Goal: Find specific page/section: Find specific page/section

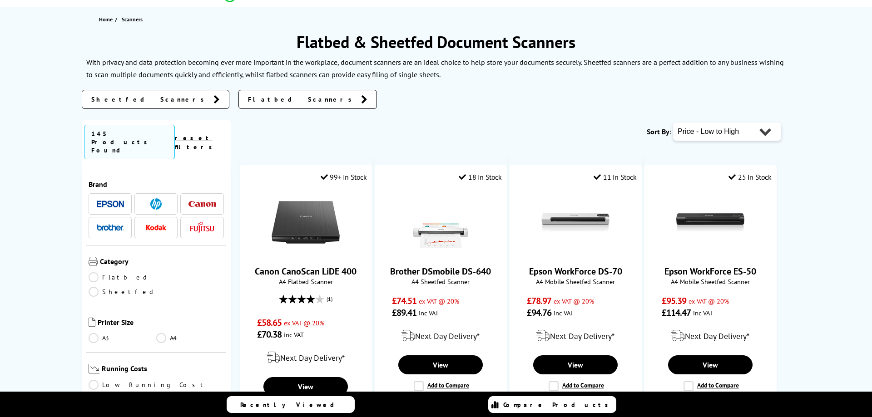
scroll to position [93, 0]
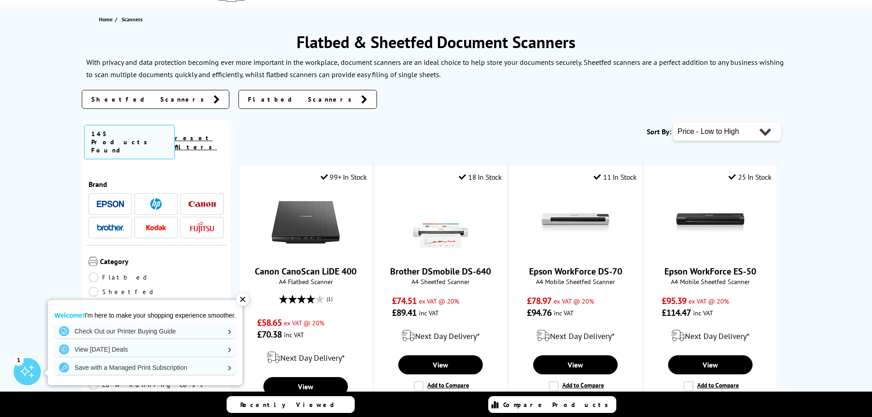
scroll to position [185, 0]
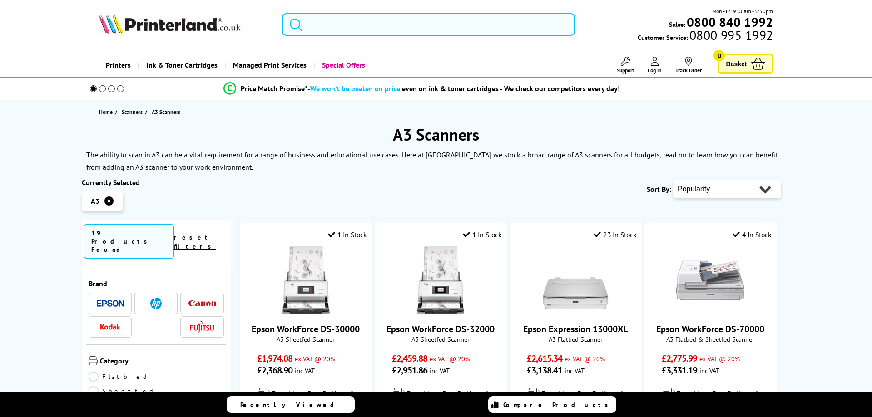
scroll to position [232, 0]
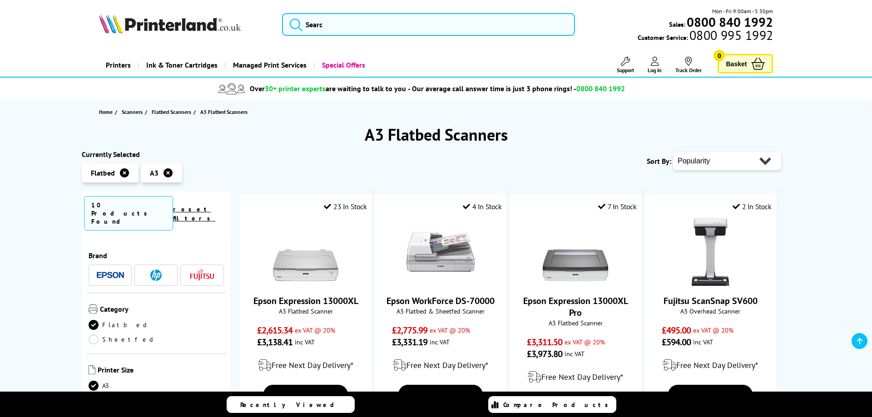
scroll to position [93, 0]
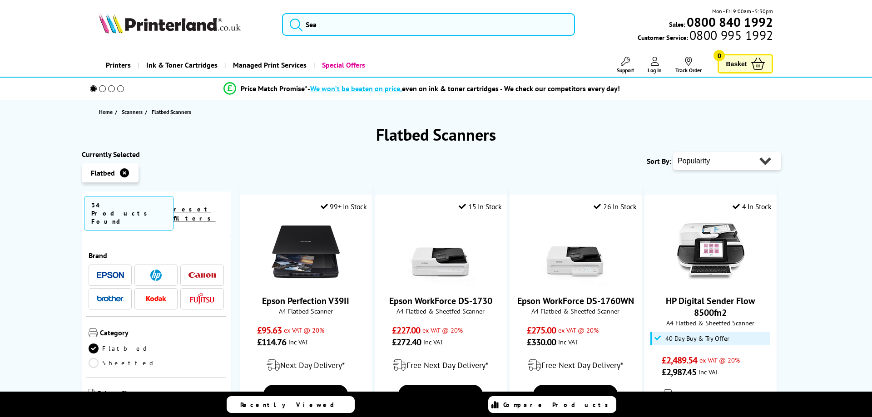
scroll to position [93, 0]
